Goal: Task Accomplishment & Management: Manage account settings

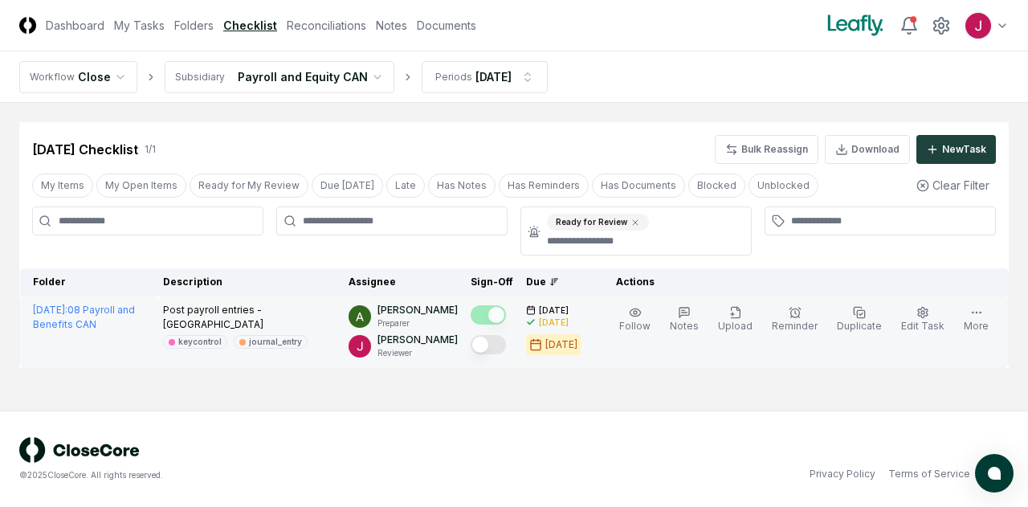
click at [500, 342] on button "Mark complete" at bounding box center [488, 344] width 35 height 19
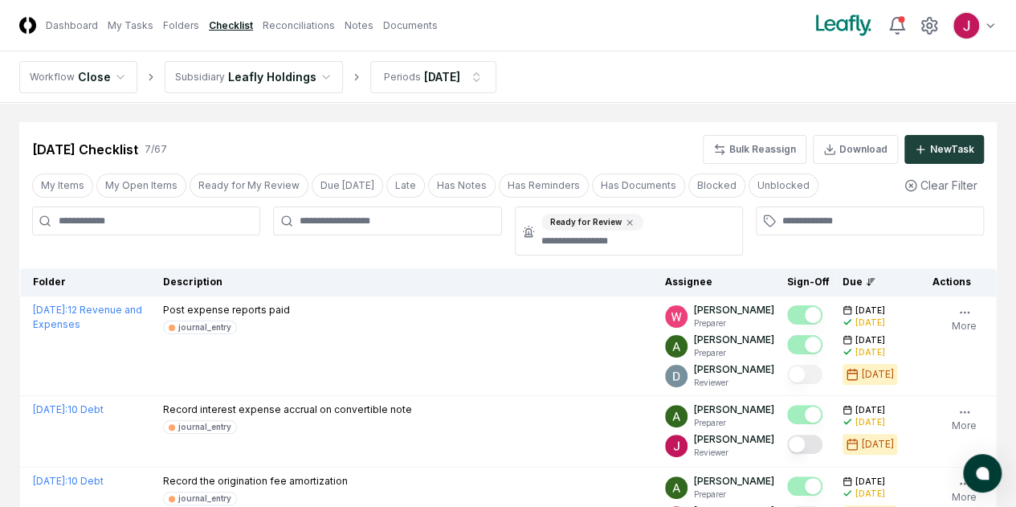
click at [313, 73] on html "CloseCore Dashboard My Tasks Folders Checklist Reconciliations Notes Documents …" at bounding box center [508, 469] width 1016 height 939
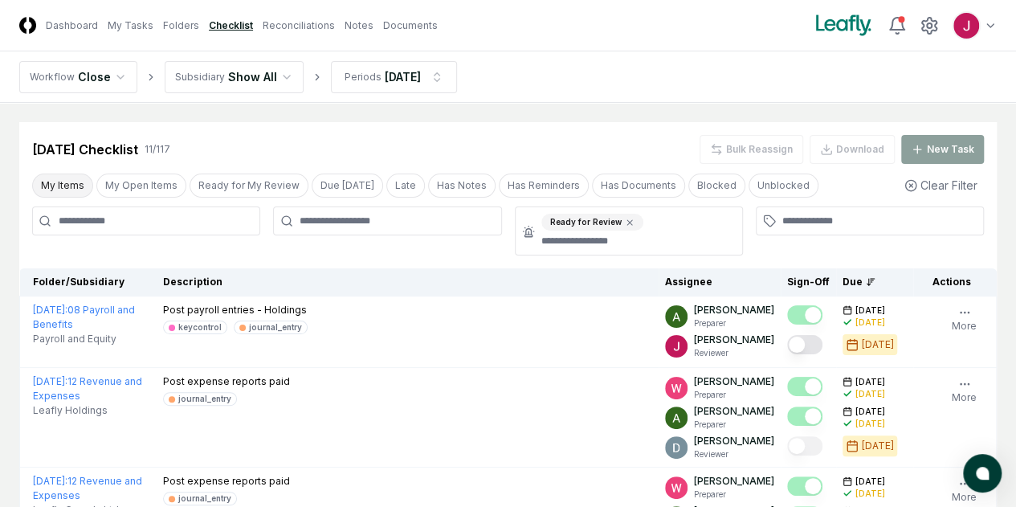
click at [72, 179] on button "My Items" at bounding box center [62, 186] width 61 height 24
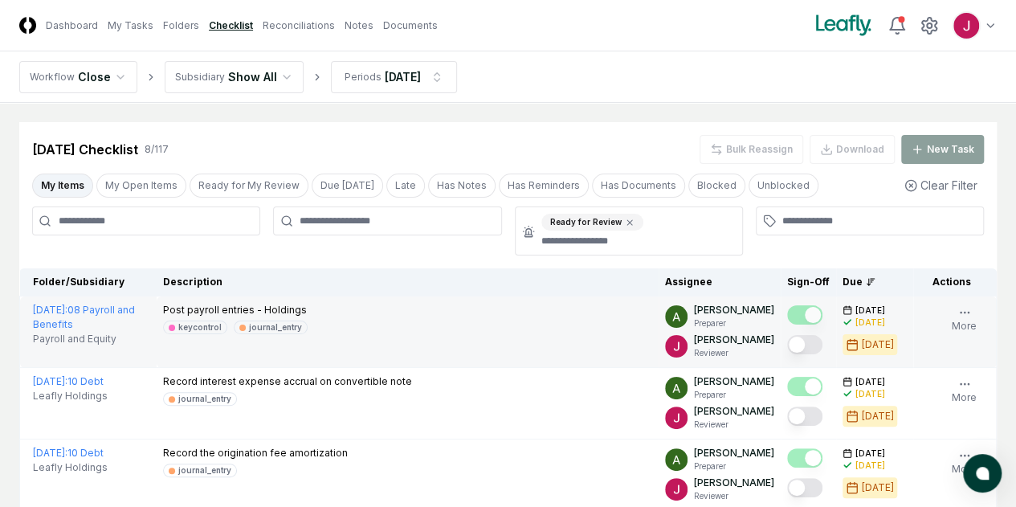
click at [787, 341] on button "Mark complete" at bounding box center [804, 344] width 35 height 19
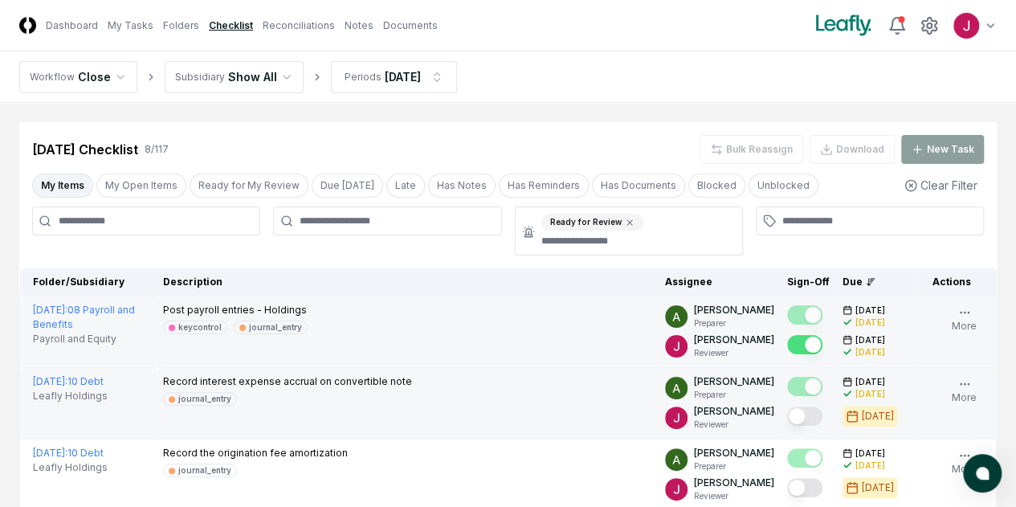
click at [787, 426] on button "Mark complete" at bounding box center [804, 416] width 35 height 19
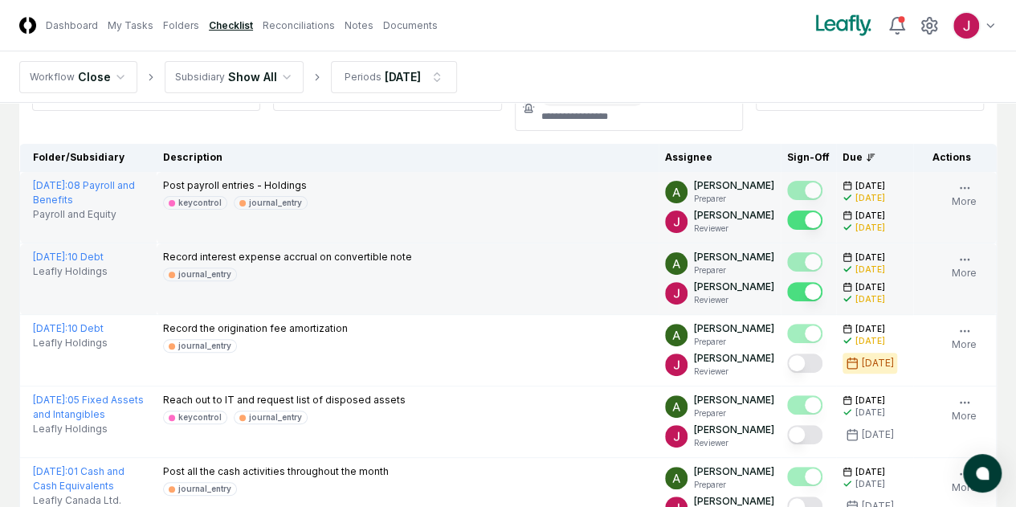
scroll to position [161, 0]
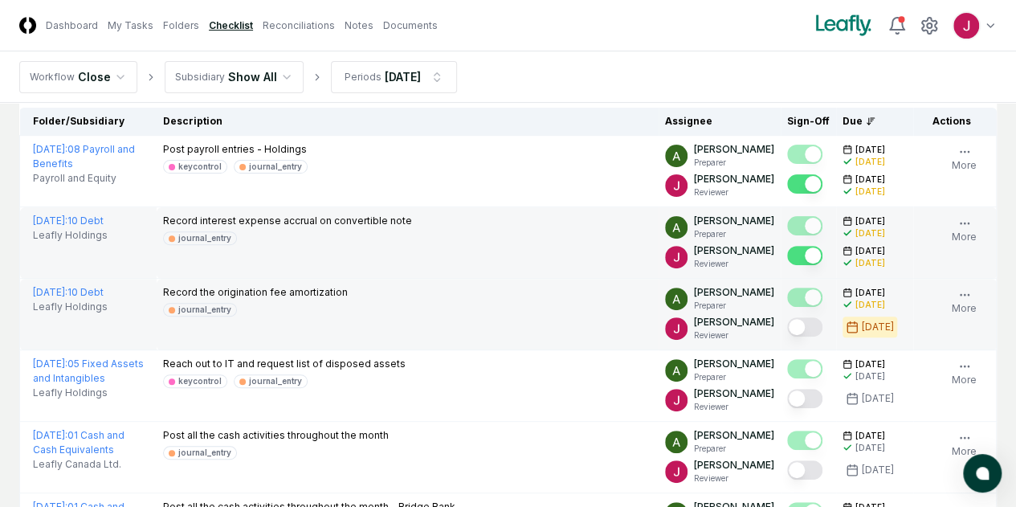
click at [787, 330] on button "Mark complete" at bounding box center [804, 326] width 35 height 19
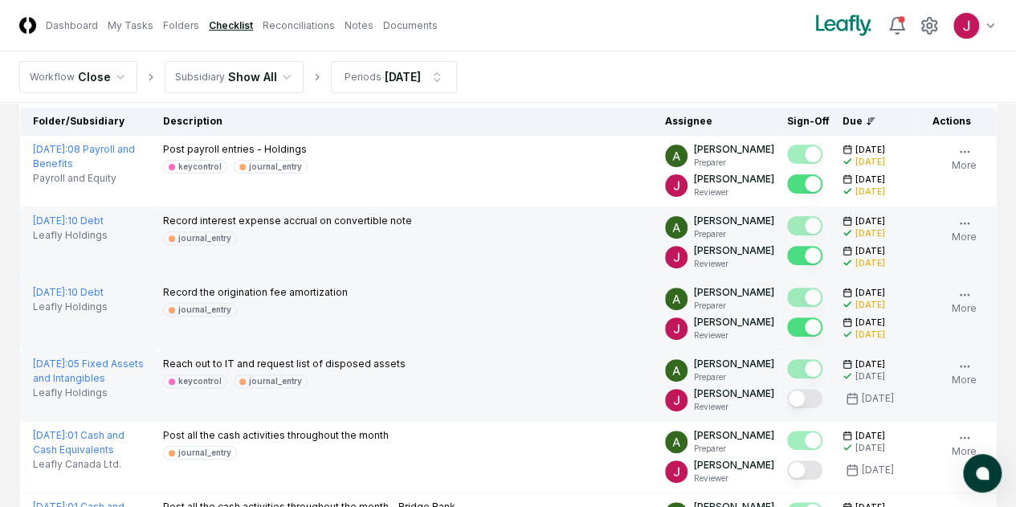
click at [787, 407] on button "Mark complete" at bounding box center [804, 398] width 35 height 19
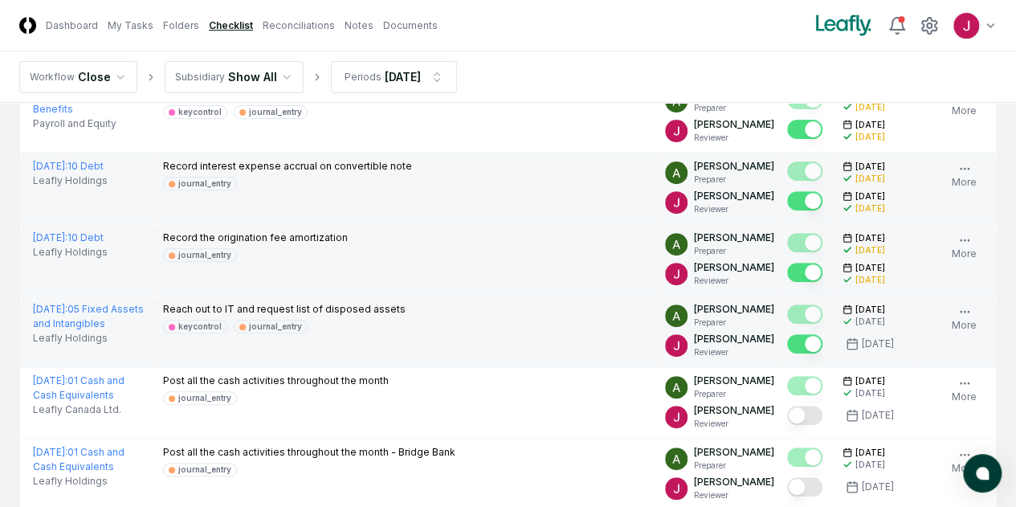
scroll to position [241, 0]
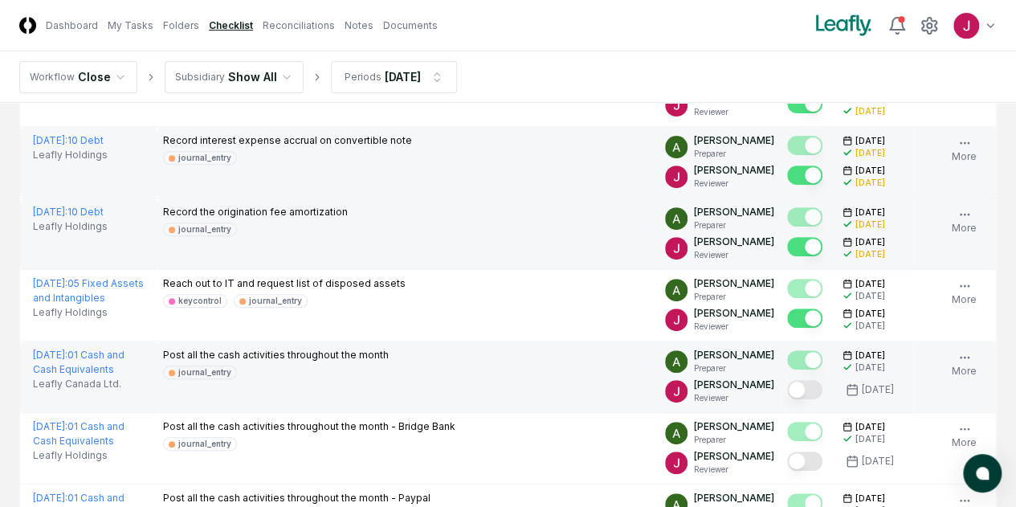
click at [787, 399] on button "Mark complete" at bounding box center [804, 389] width 35 height 19
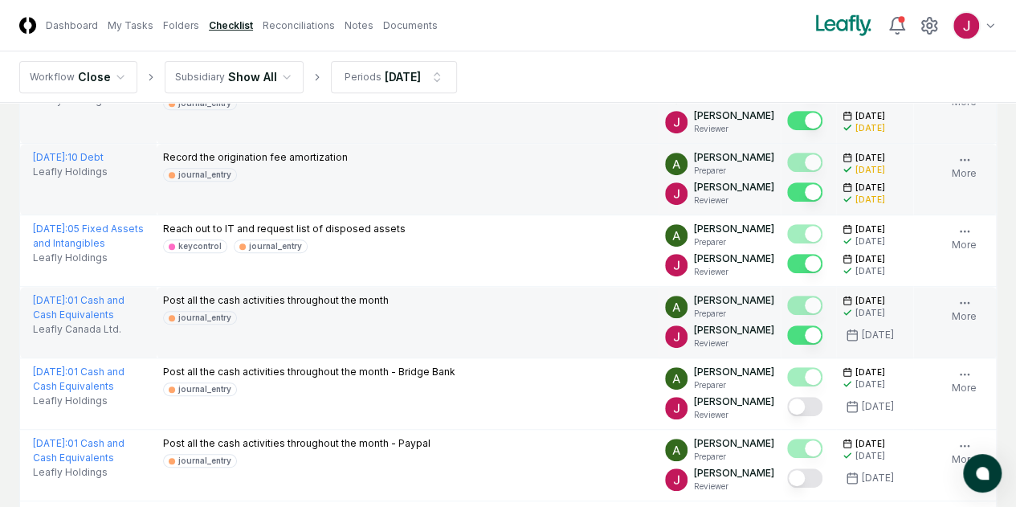
scroll to position [321, 0]
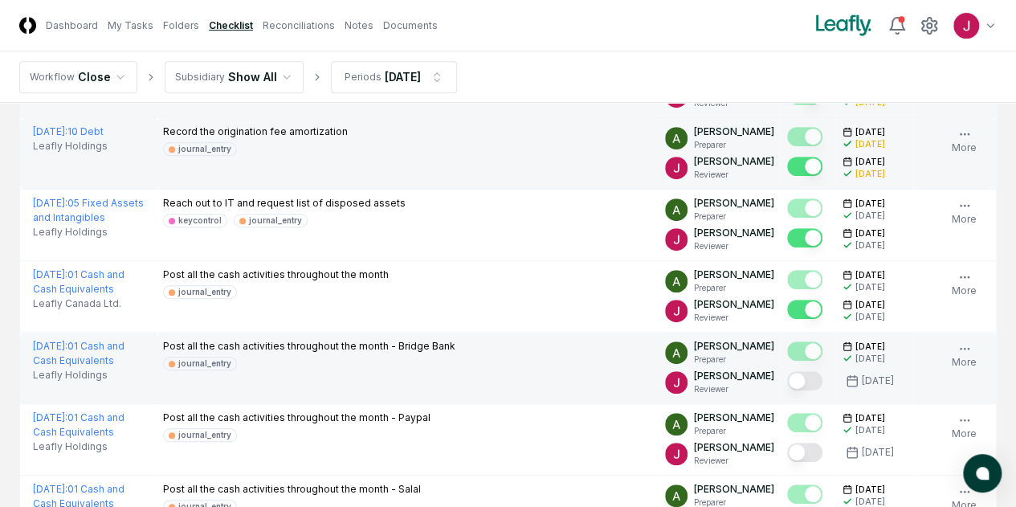
click at [787, 390] on button "Mark complete" at bounding box center [804, 380] width 35 height 19
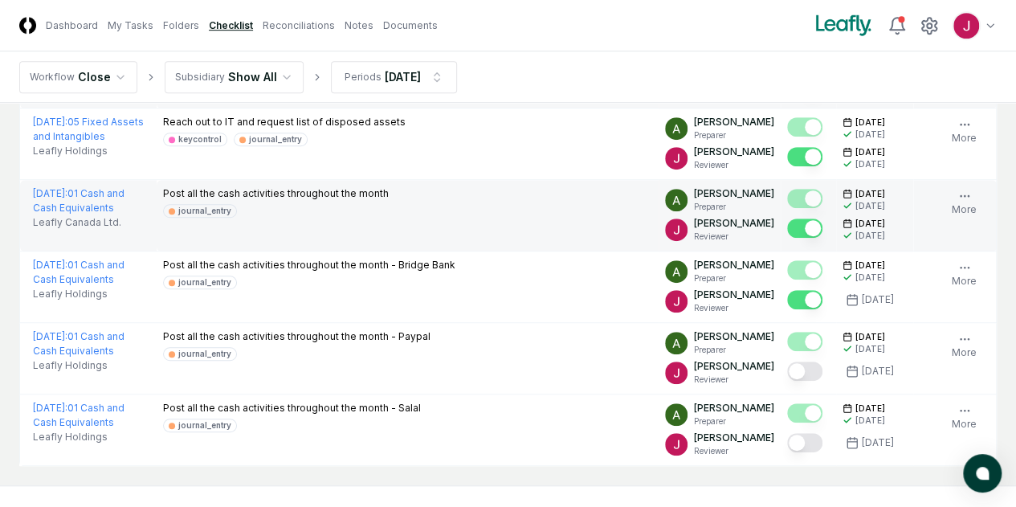
scroll to position [482, 0]
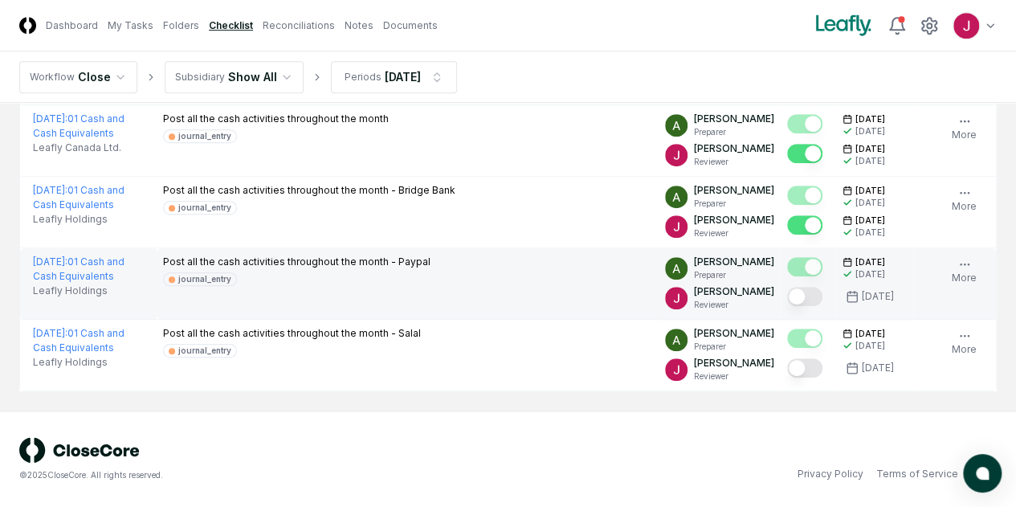
click at [787, 306] on button "Mark complete" at bounding box center [804, 296] width 35 height 19
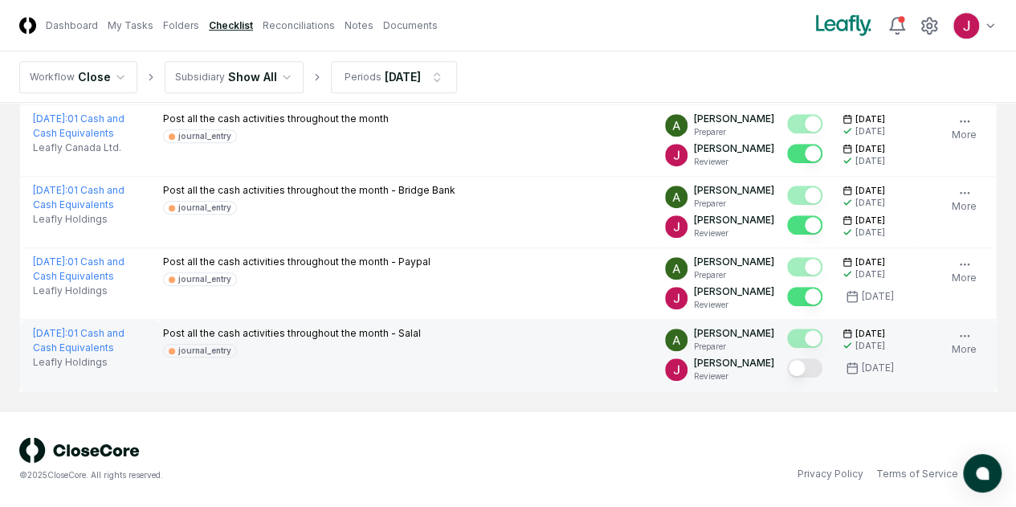
click at [787, 378] on button "Mark complete" at bounding box center [804, 367] width 35 height 19
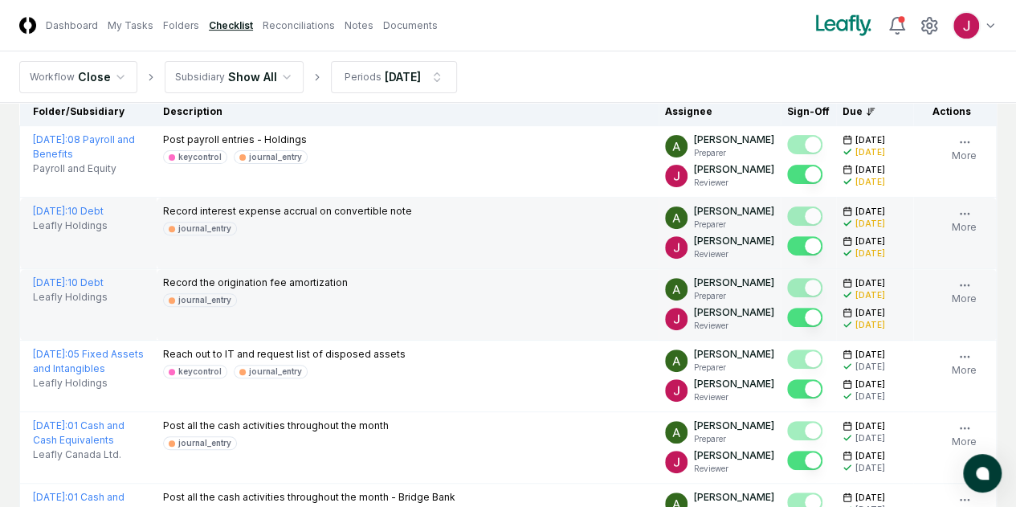
scroll to position [0, 0]
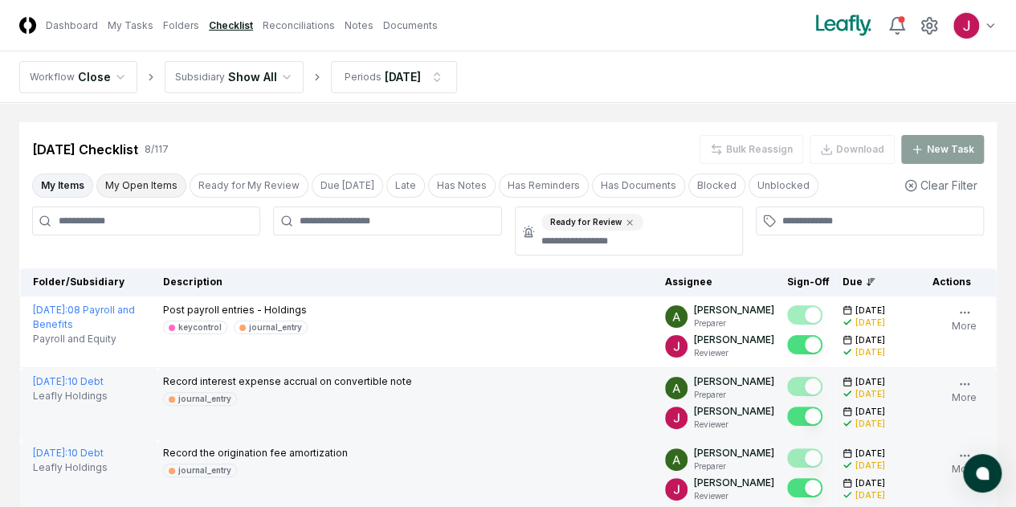
click at [141, 176] on button "My Open Items" at bounding box center [141, 186] width 90 height 24
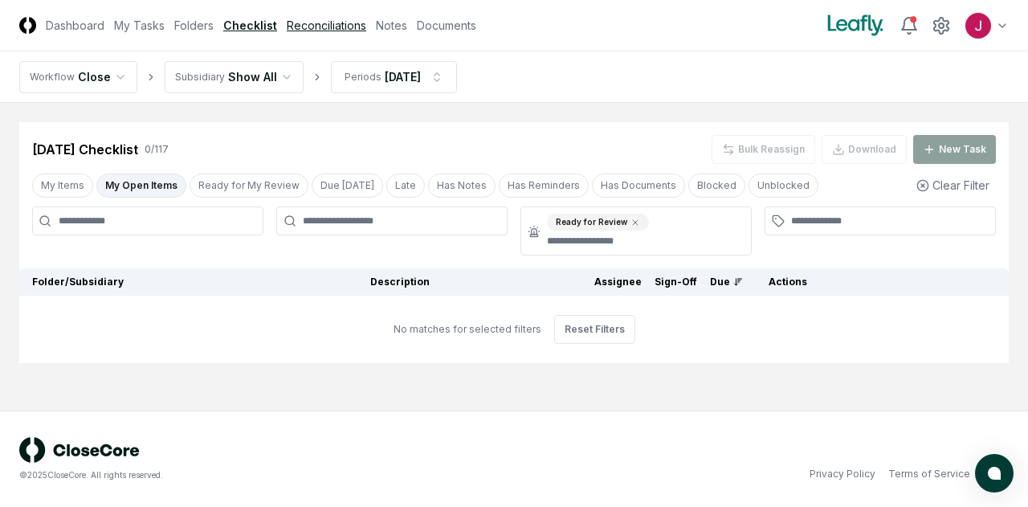
click at [339, 20] on link "Reconciliations" at bounding box center [327, 25] width 80 height 17
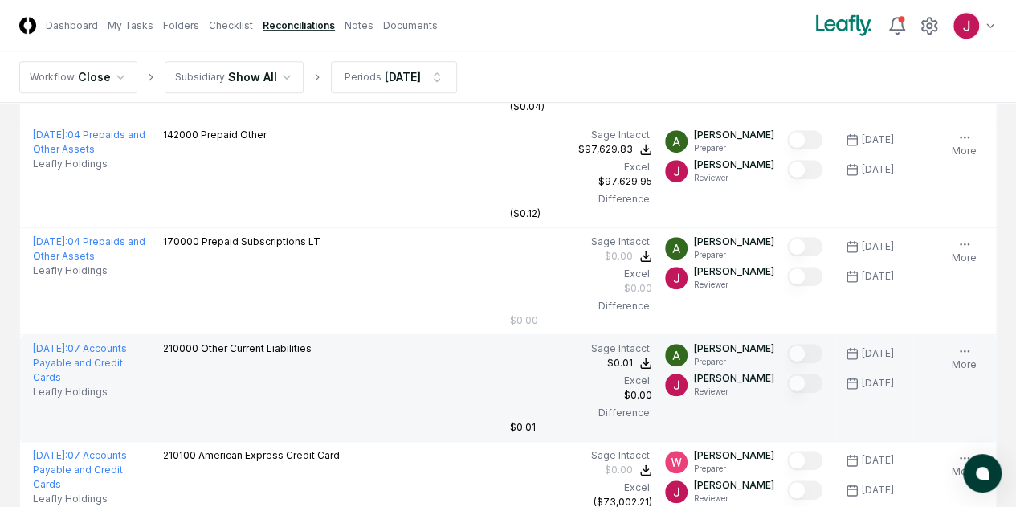
scroll to position [643, 0]
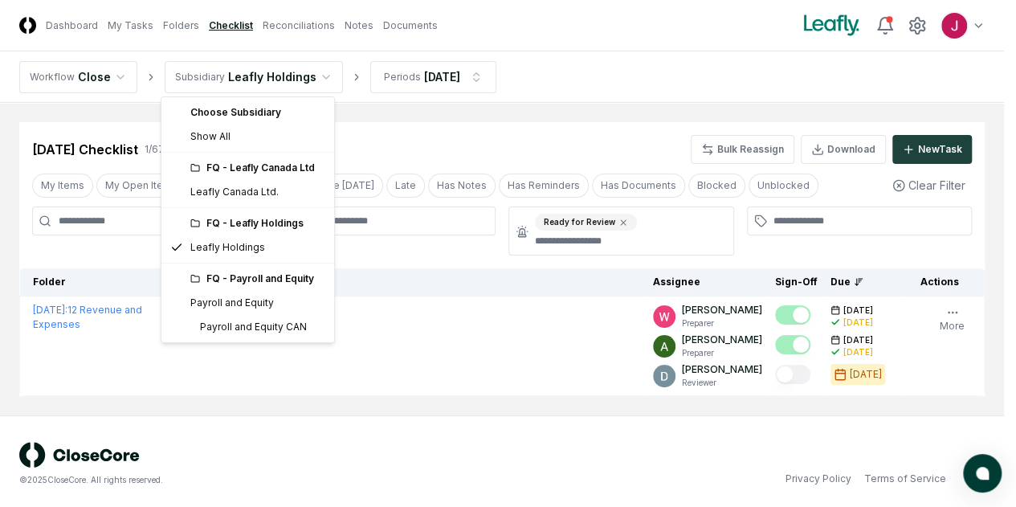
click at [307, 78] on html "CloseCore Dashboard My Tasks Folders Checklist Reconciliations Notes Documents …" at bounding box center [508, 256] width 1016 height 512
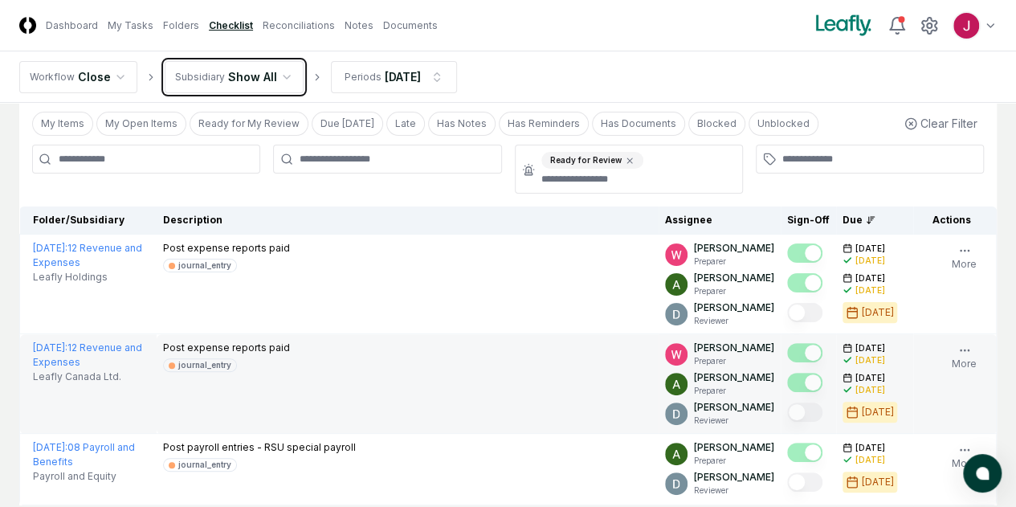
scroll to position [161, 0]
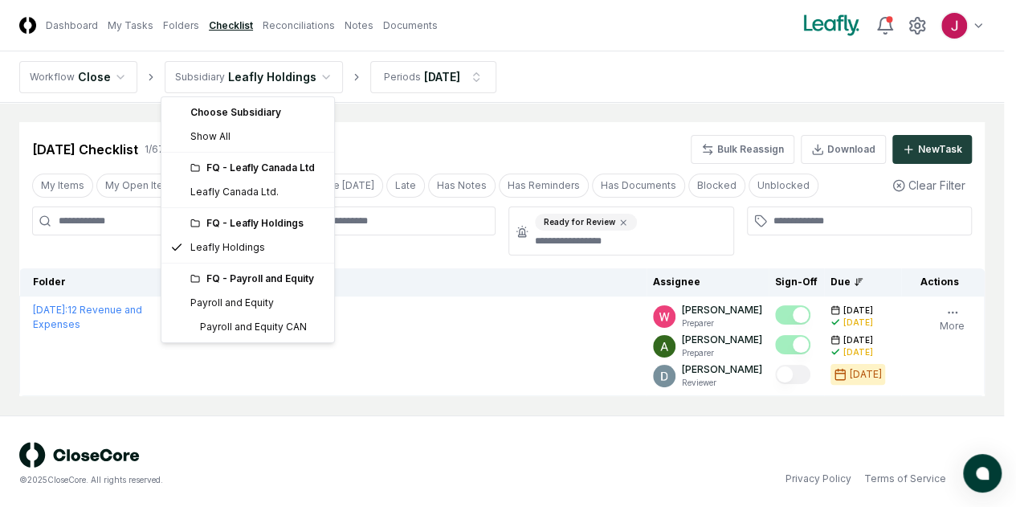
click at [310, 70] on html "CloseCore Dashboard My Tasks Folders Checklist Reconciliations Notes Documents …" at bounding box center [508, 256] width 1016 height 512
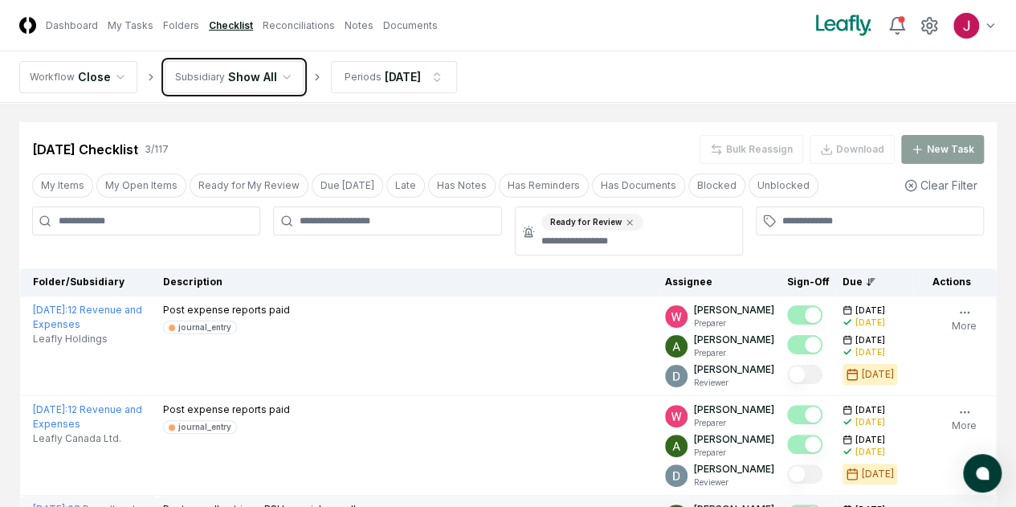
scroll to position [161, 0]
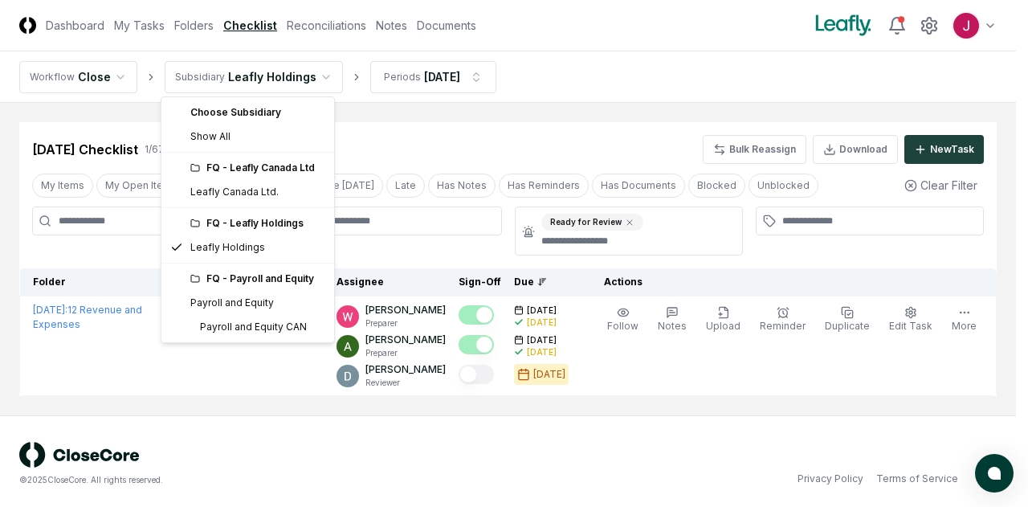
click at [302, 72] on html "CloseCore Dashboard My Tasks Folders Checklist Reconciliations Notes Documents …" at bounding box center [514, 256] width 1028 height 512
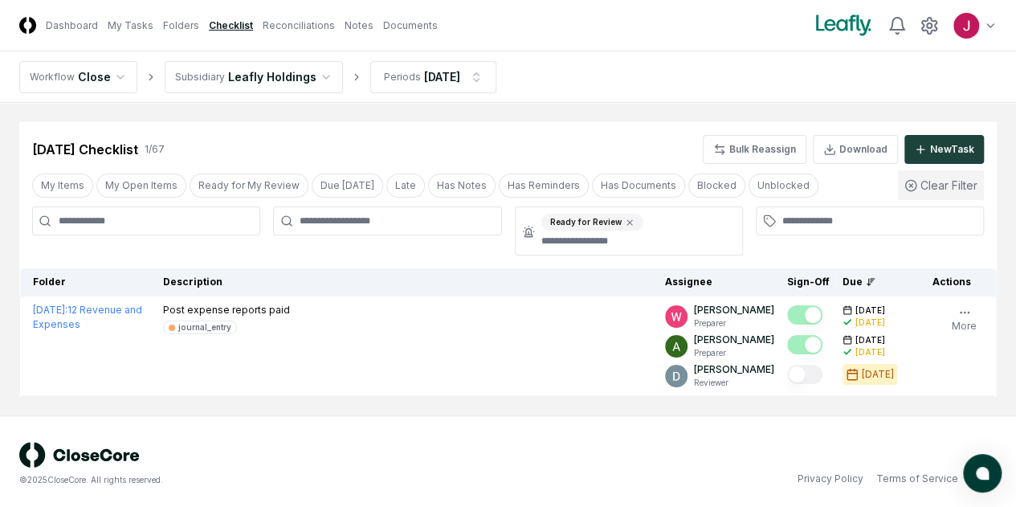
click at [932, 186] on button "Clear Filter" at bounding box center [941, 185] width 86 height 30
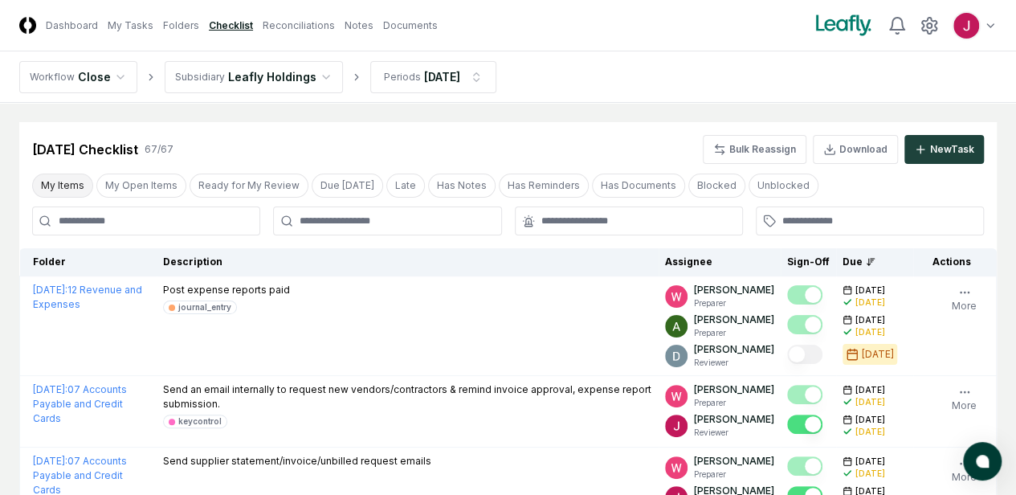
click at [59, 187] on button "My Items" at bounding box center [62, 186] width 61 height 24
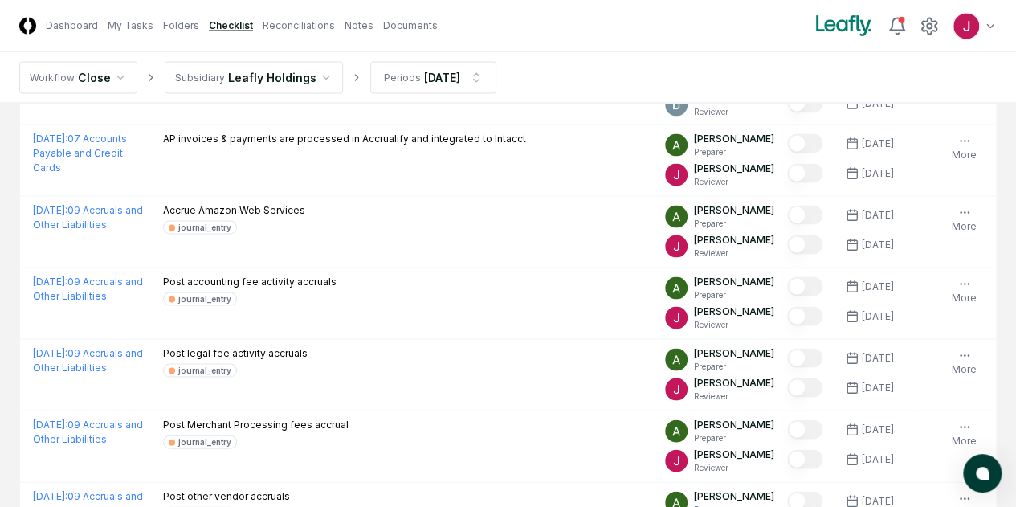
scroll to position [1687, 0]
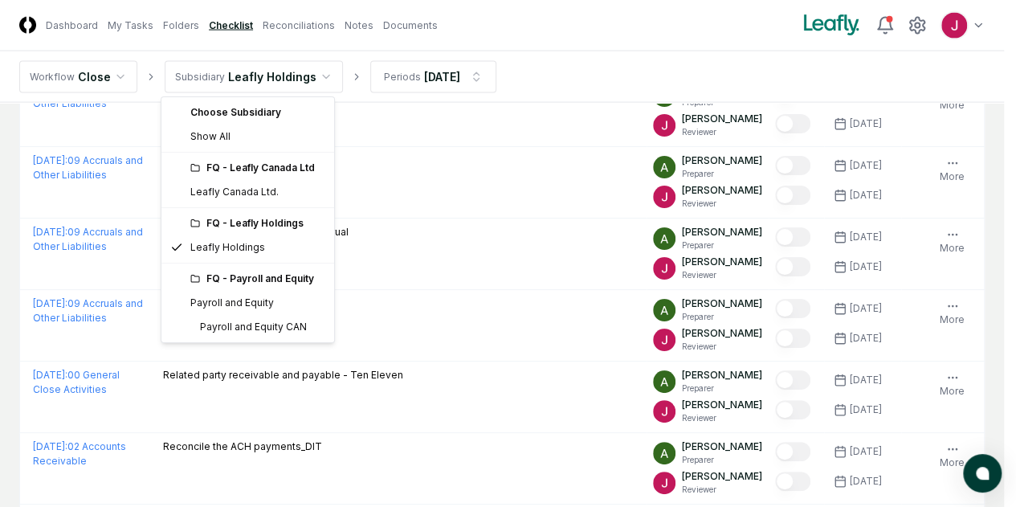
click at [311, 77] on html "CloseCore Dashboard My Tasks Folders Checklist Reconciliations Notes Documents …" at bounding box center [508, 174] width 1016 height 3723
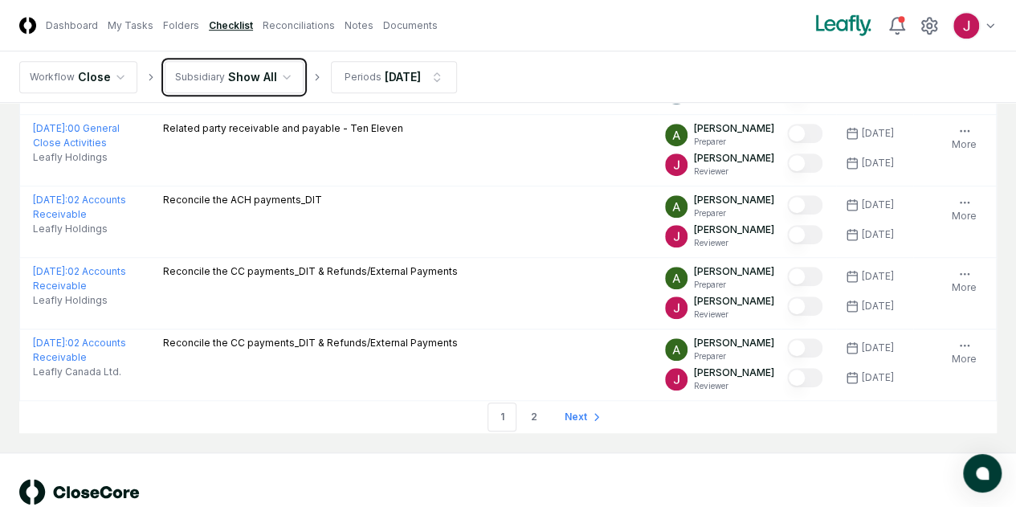
scroll to position [3753, 0]
